Goal: Task Accomplishment & Management: Use online tool/utility

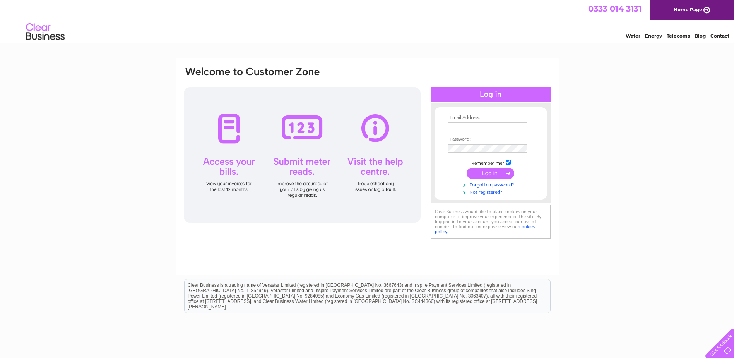
type input "terri.ferris@homesforgood.org.uk"
click at [496, 171] on input "submit" at bounding box center [491, 173] width 48 height 11
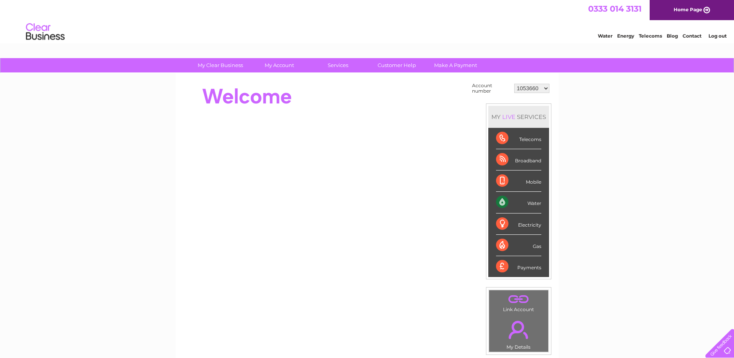
click at [547, 87] on select "1053660 30267160 30301081 30305788" at bounding box center [531, 88] width 35 height 9
select select "30305788"
click at [514, 84] on select "1053660 30267160 30301081 30305788" at bounding box center [531, 88] width 35 height 9
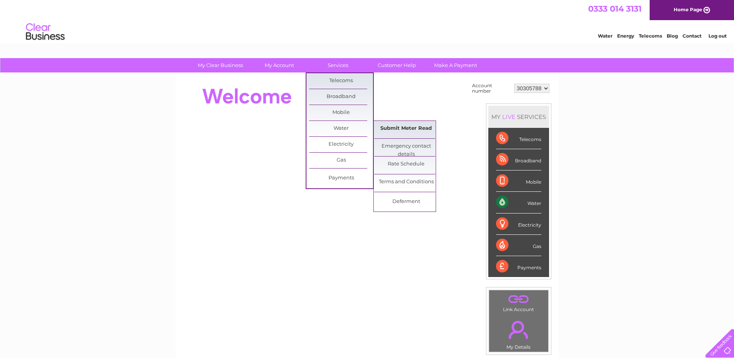
click at [407, 127] on link "Submit Meter Read" at bounding box center [406, 128] width 64 height 15
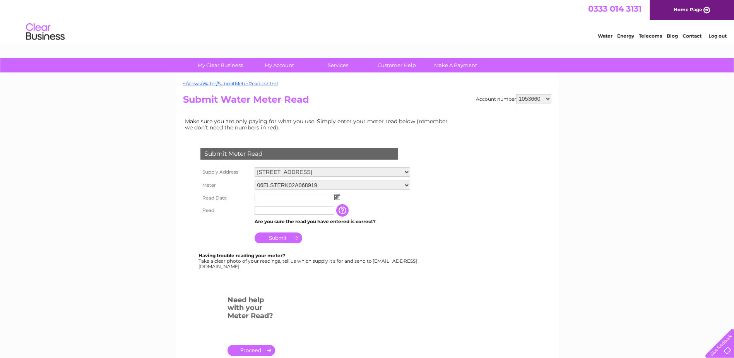
click at [405, 172] on select "148 High Street, Irvine, KA12 8AH" at bounding box center [333, 171] width 156 height 9
click at [406, 173] on select "148 High Street, Irvine, KA12 8AH" at bounding box center [333, 172] width 156 height 10
click at [408, 172] on select "148 High Street, Irvine, KA12 8AH" at bounding box center [333, 172] width 156 height 10
click at [548, 101] on select "1053660 30267160 30301081 30305788" at bounding box center [533, 98] width 35 height 9
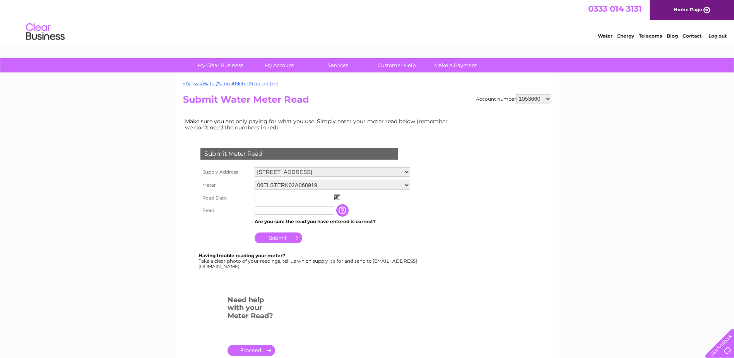
select select "30305788"
click at [516, 94] on select "1053660 30267160 30301081 30305788" at bounding box center [533, 98] width 35 height 9
click at [279, 198] on input "text" at bounding box center [295, 198] width 80 height 9
click at [336, 198] on img at bounding box center [338, 197] width 6 height 6
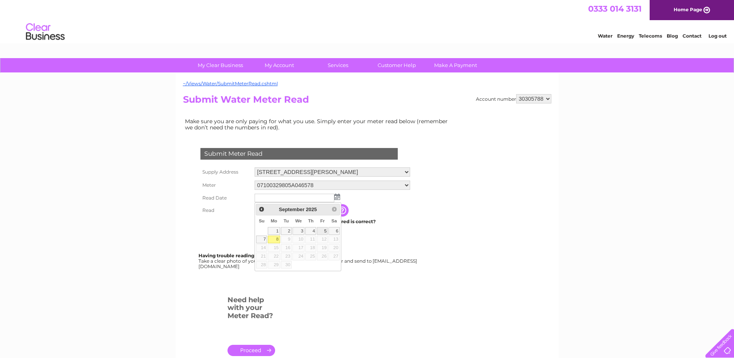
click at [323, 230] on link "5" at bounding box center [322, 231] width 11 height 8
type input "[DATE]"
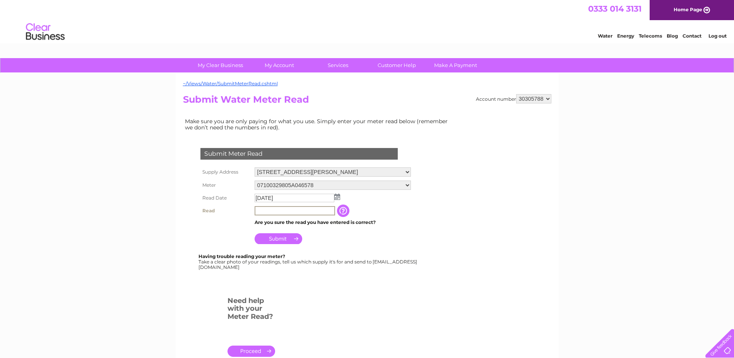
click at [285, 211] on input "text" at bounding box center [295, 210] width 81 height 9
type input "0"
click at [122, 121] on div "My Clear Business Login Details My Details My Preferences Link Account My Accou…" at bounding box center [367, 288] width 734 height 460
click at [278, 206] on input "text" at bounding box center [295, 210] width 81 height 9
type input "0416"
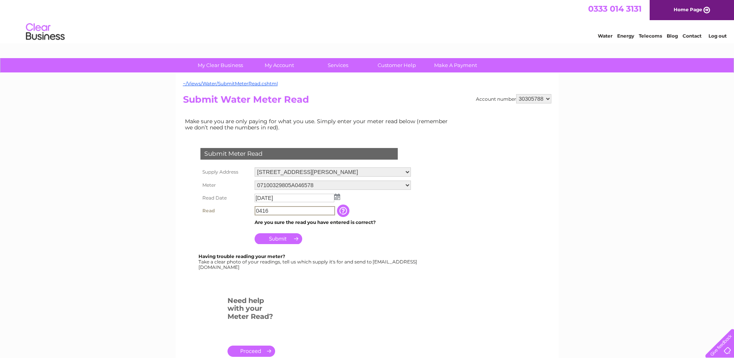
click at [277, 237] on input "Submit" at bounding box center [279, 238] width 48 height 11
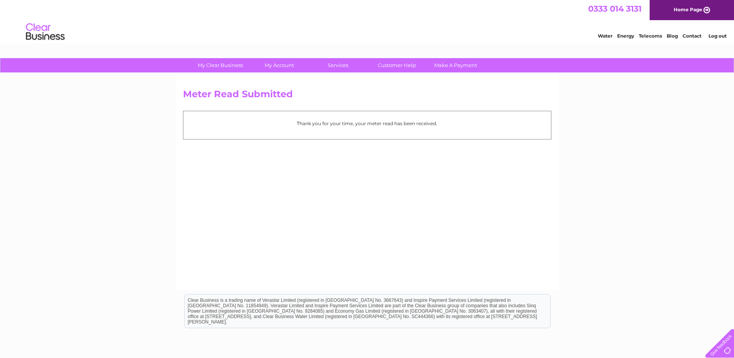
click at [420, 211] on div "Meter Read Submitted Thank you for your time, your meter read has been received." at bounding box center [367, 181] width 383 height 217
